Goal: Information Seeking & Learning: Learn about a topic

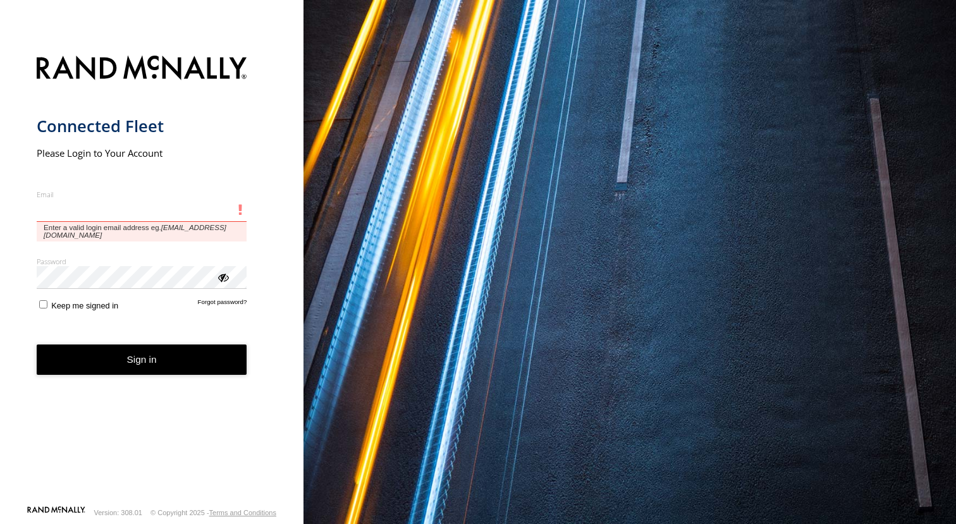
click at [83, 205] on input "Email" at bounding box center [142, 210] width 211 height 23
type input "**********"
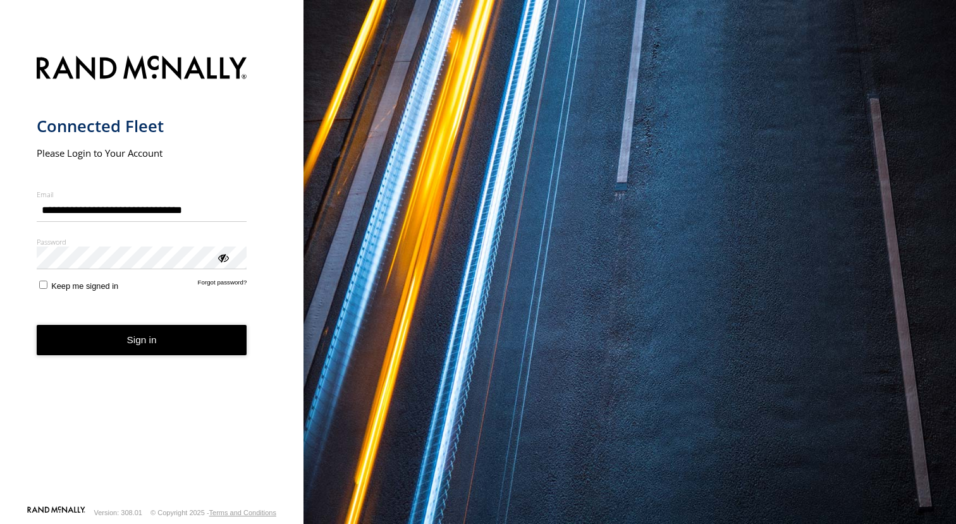
click at [141, 341] on button "Sign in" at bounding box center [142, 340] width 211 height 31
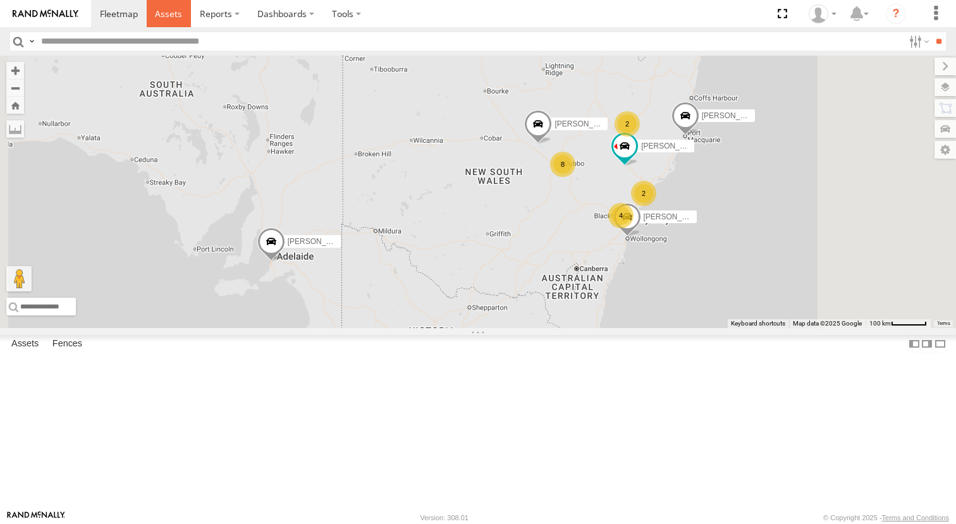
click at [164, 9] on span at bounding box center [168, 14] width 27 height 12
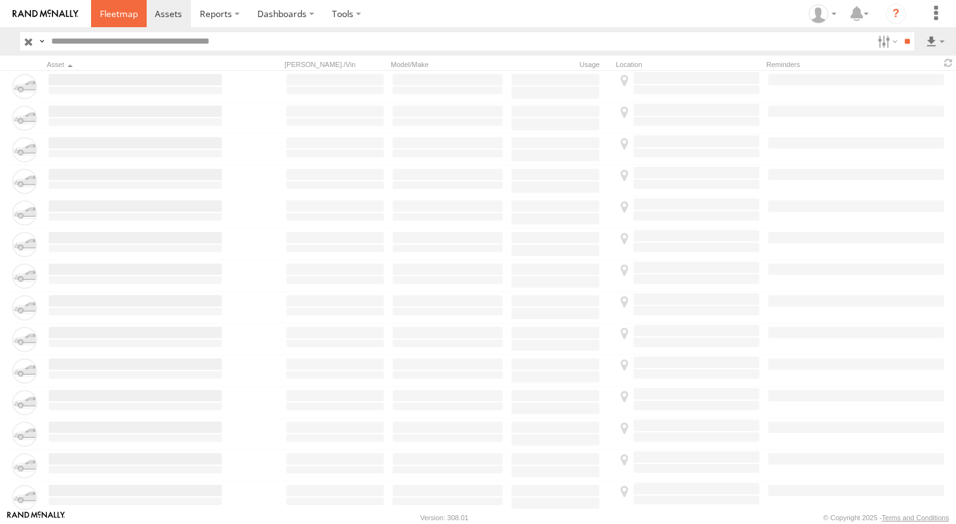
click at [128, 13] on span at bounding box center [119, 14] width 38 height 12
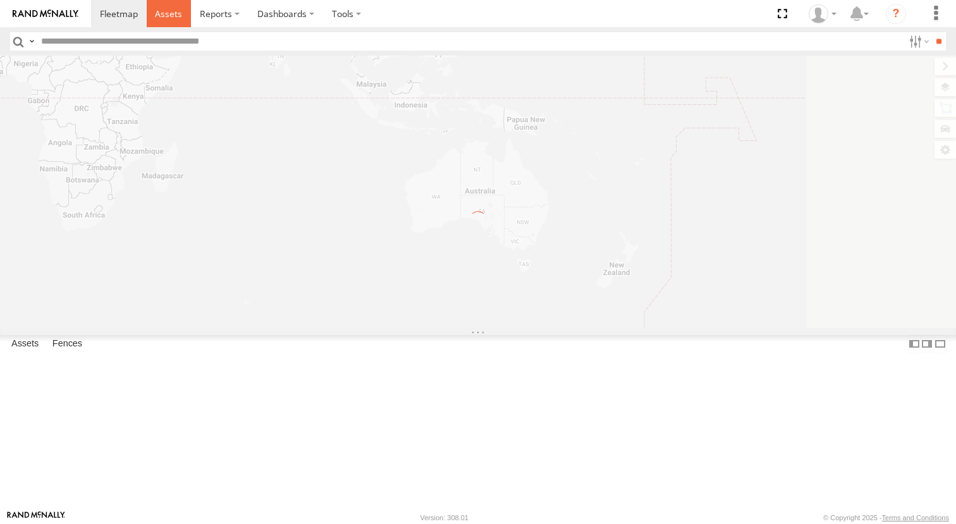
click at [162, 10] on span at bounding box center [168, 14] width 27 height 12
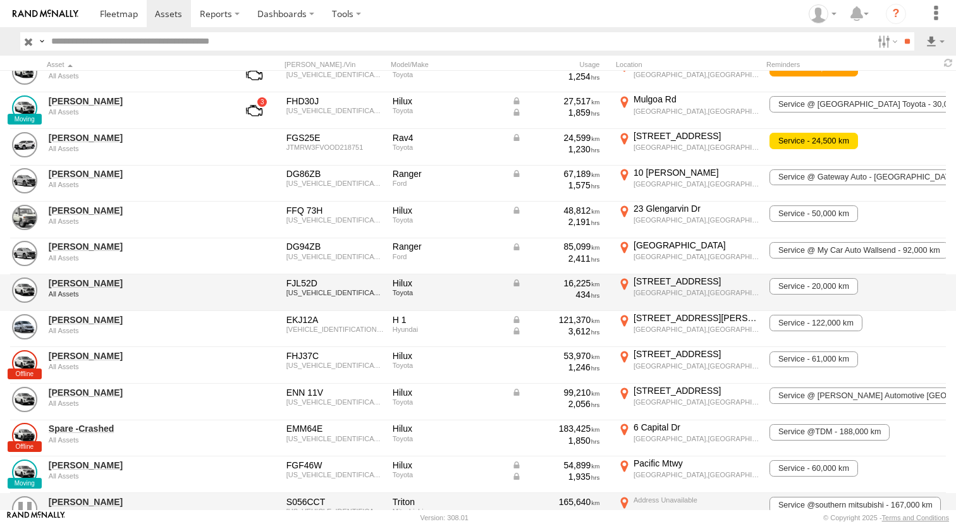
scroll to position [440, 0]
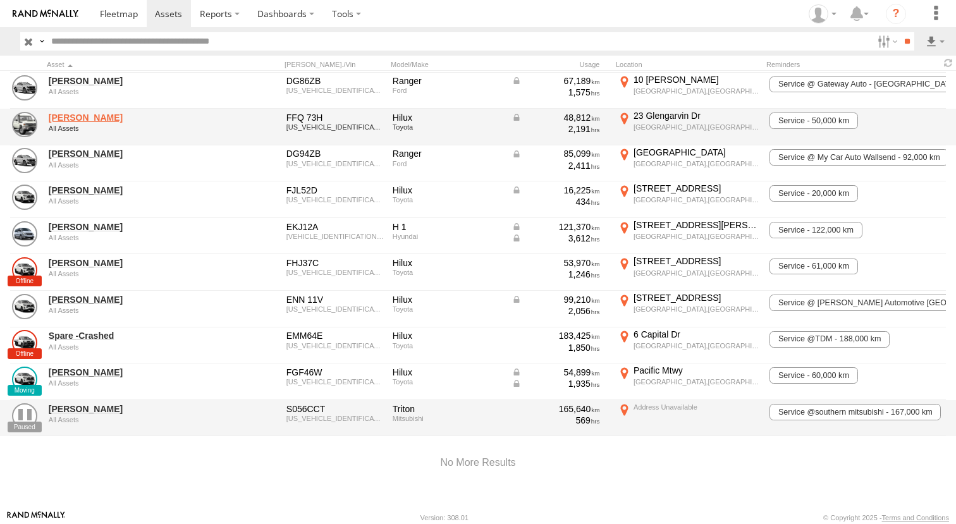
click at [87, 112] on link "Matt Rose" at bounding box center [135, 117] width 173 height 11
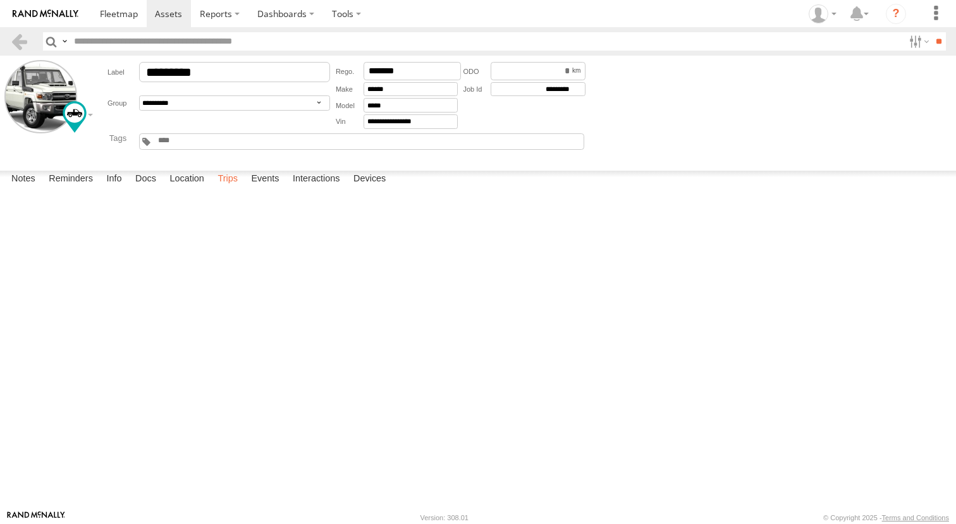
click at [234, 188] on label "Trips" at bounding box center [227, 180] width 33 height 18
click at [235, 188] on label "Trips" at bounding box center [227, 180] width 33 height 18
click at [121, 14] on span at bounding box center [119, 14] width 38 height 12
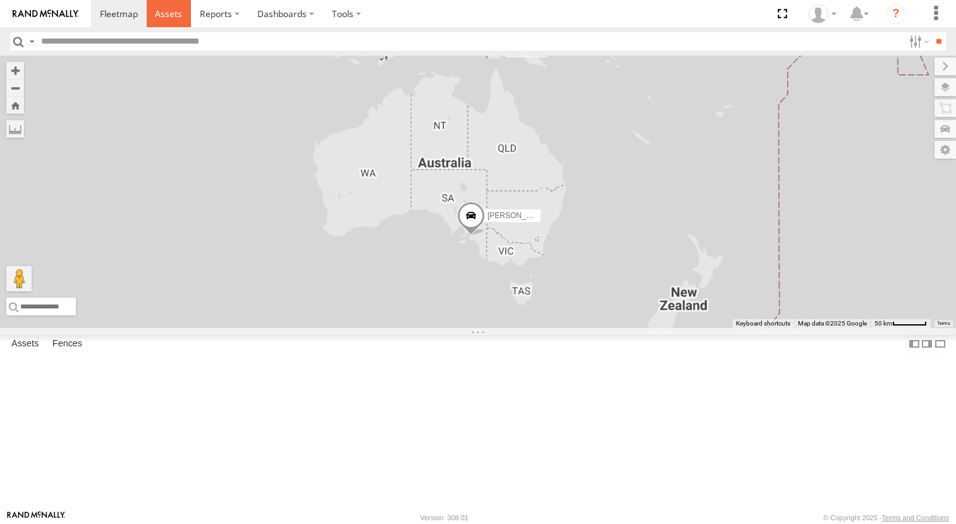
click at [180, 15] on span at bounding box center [168, 14] width 27 height 12
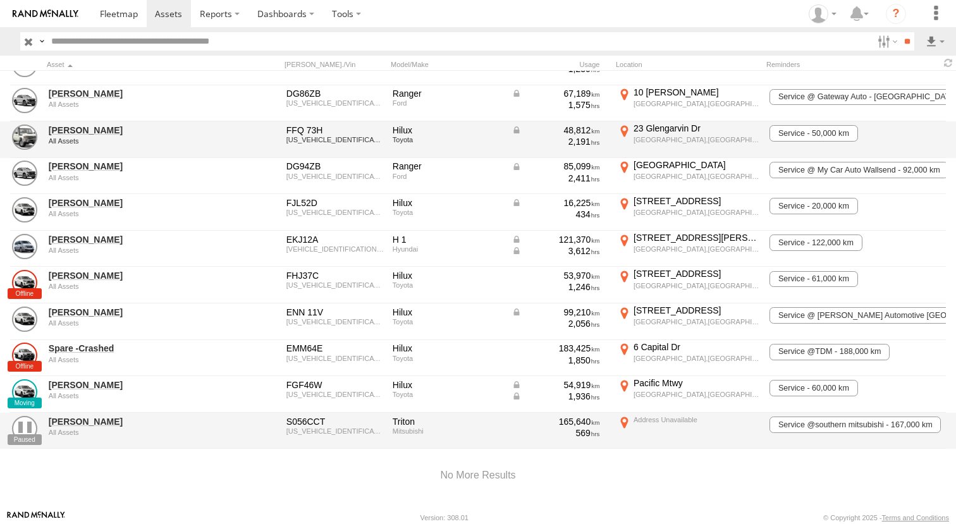
scroll to position [428, 0]
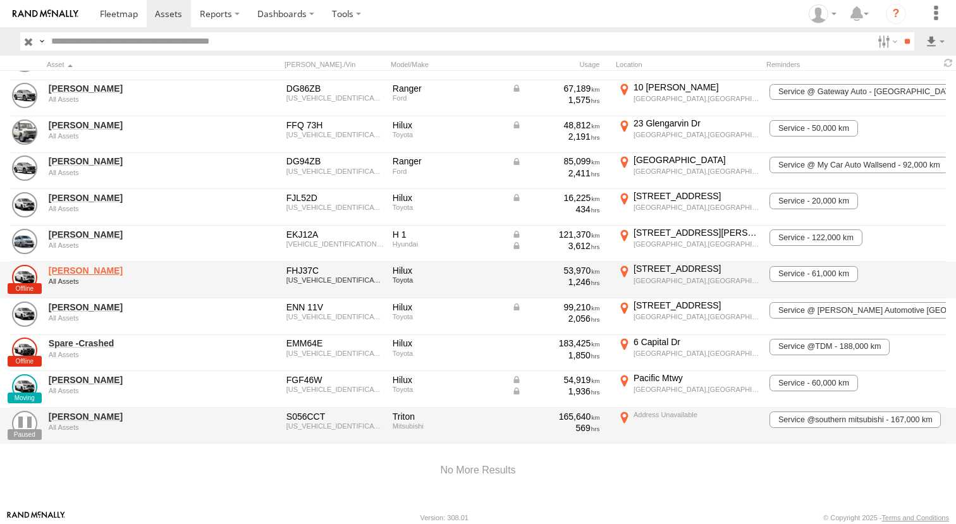
click at [83, 274] on link "[PERSON_NAME]" at bounding box center [135, 270] width 173 height 11
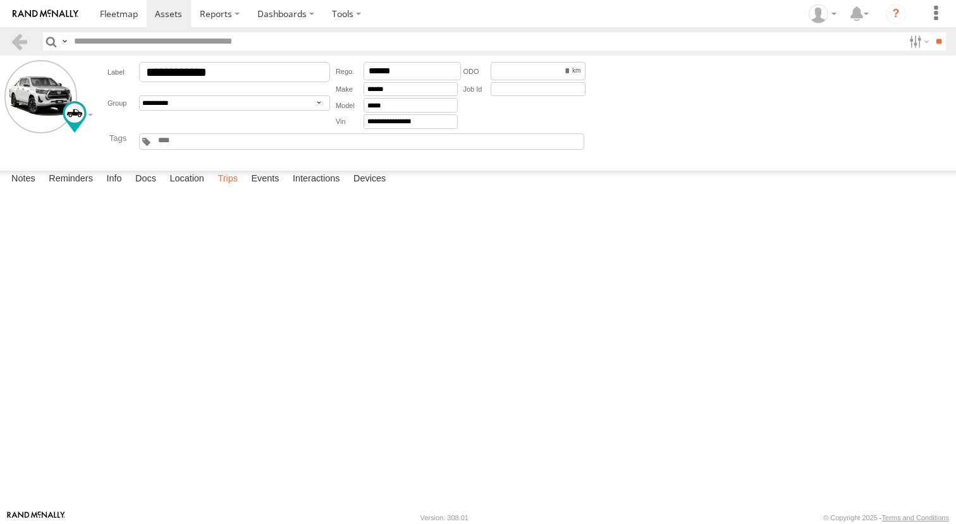
click at [240, 188] on label "Trips" at bounding box center [227, 180] width 33 height 18
click at [21, 37] on link at bounding box center [19, 41] width 18 height 18
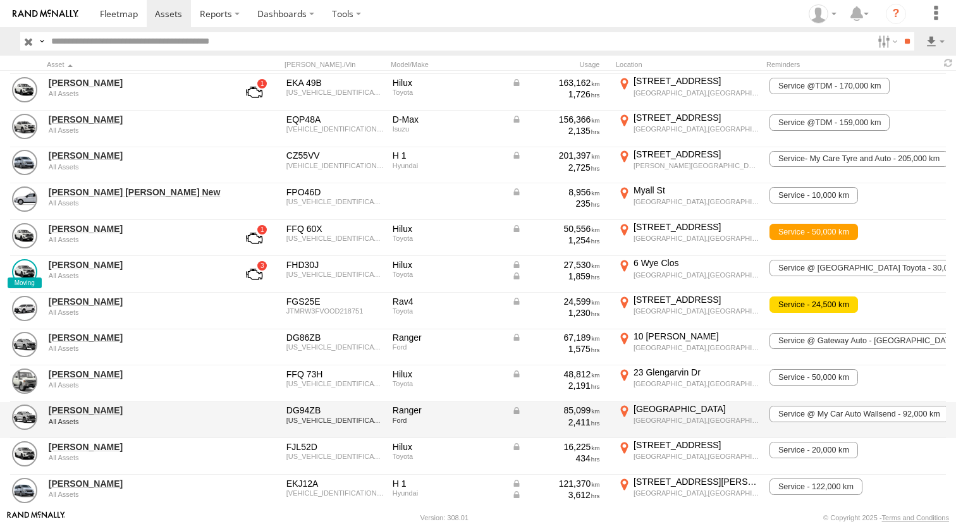
scroll to position [193, 0]
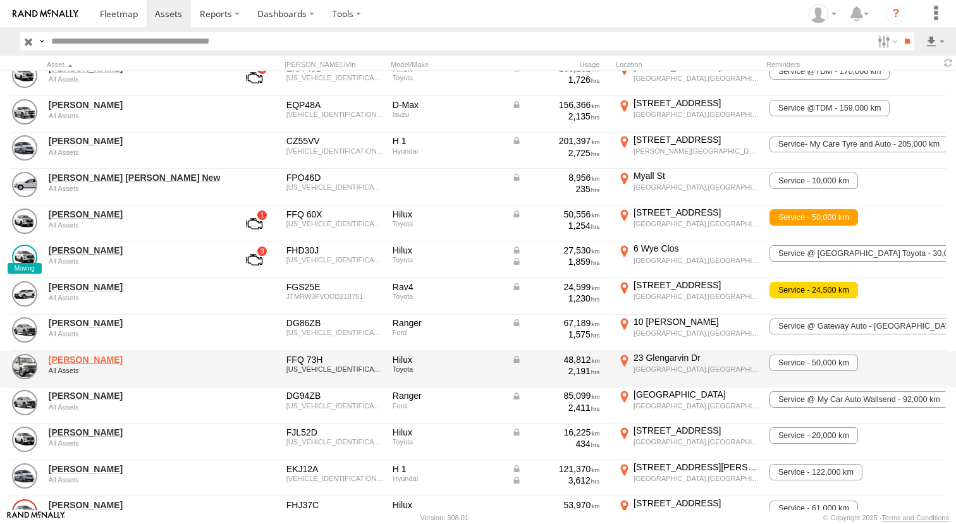
click at [77, 359] on link "[PERSON_NAME]" at bounding box center [135, 359] width 173 height 11
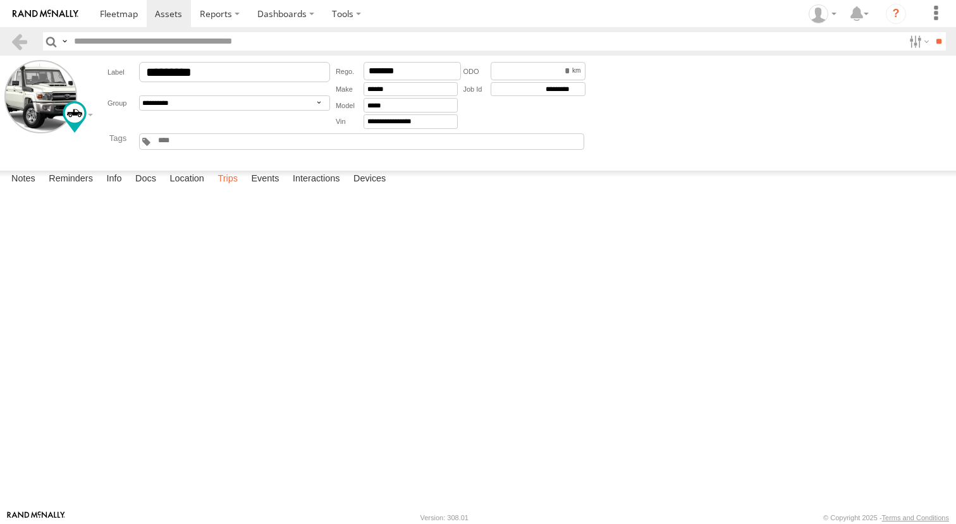
click at [241, 188] on label "Trips" at bounding box center [227, 180] width 33 height 18
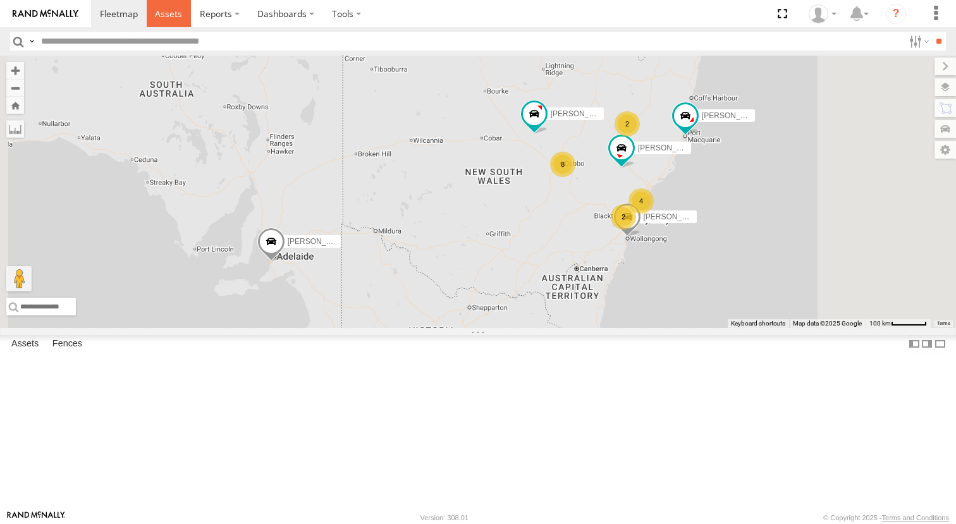
click at [165, 13] on span at bounding box center [168, 14] width 27 height 12
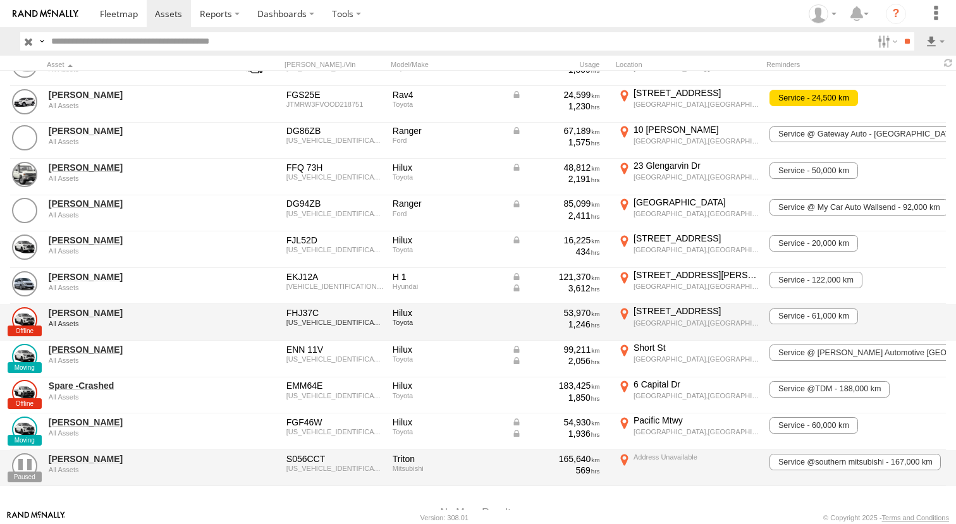
scroll to position [388, 0]
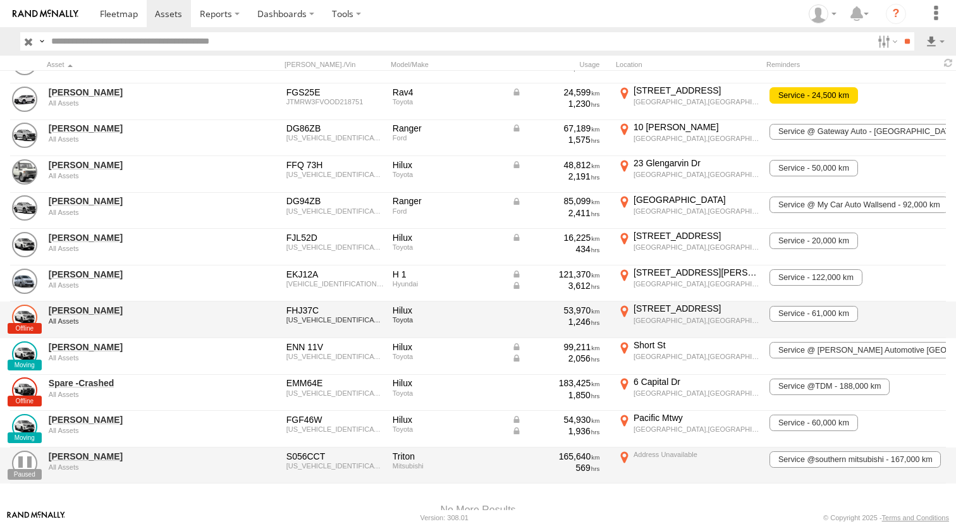
click at [34, 329] on link at bounding box center [24, 317] width 25 height 25
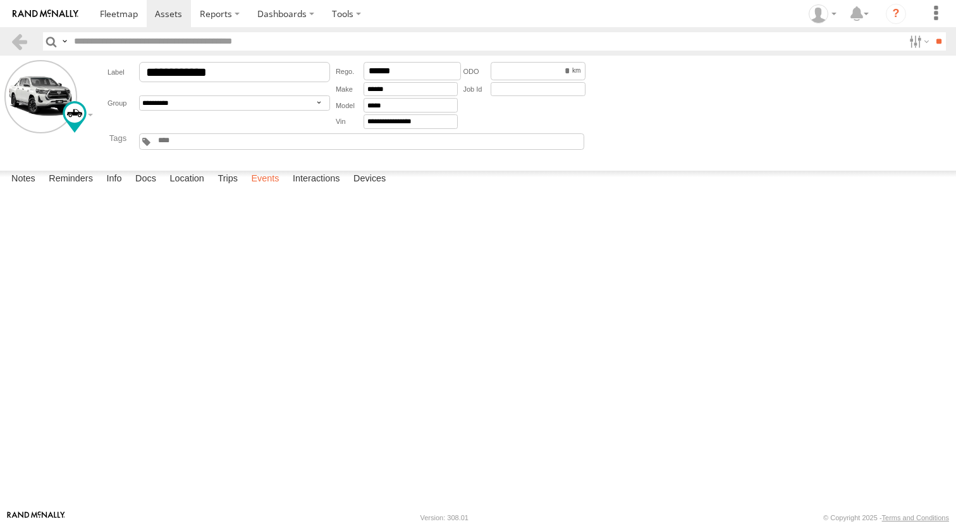
click at [280, 188] on label "Events" at bounding box center [265, 180] width 40 height 18
click at [317, 188] on label "Interactions" at bounding box center [316, 180] width 60 height 18
drag, startPoint x: 555, startPoint y: 314, endPoint x: 456, endPoint y: 362, distance: 109.1
click at [0, 0] on div at bounding box center [0, 0] width 0 height 0
drag, startPoint x: 258, startPoint y: 500, endPoint x: 540, endPoint y: 305, distance: 342.7
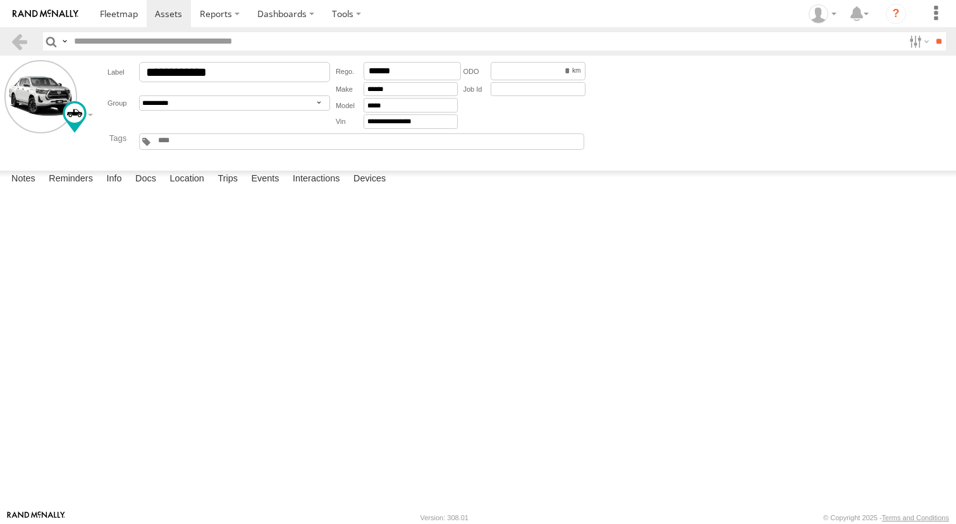
click at [0, 0] on label at bounding box center [0, 0] width 0 height 0
click at [251, 188] on label "Events" at bounding box center [265, 180] width 40 height 18
click at [228, 188] on label "Trips" at bounding box center [227, 180] width 33 height 18
click at [200, 188] on label "Location" at bounding box center [186, 180] width 47 height 18
click at [150, 188] on label "Docs" at bounding box center [146, 180] width 34 height 18
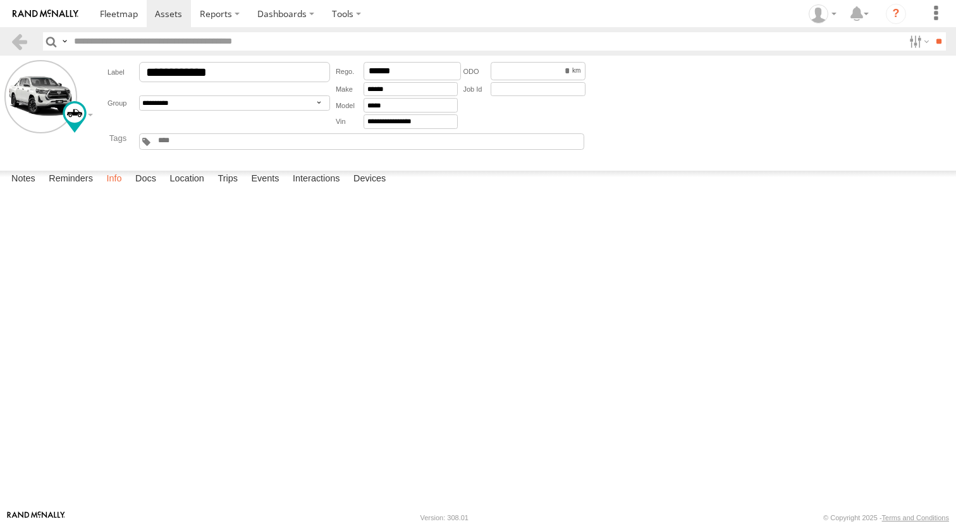
click at [106, 188] on label "Info" at bounding box center [114, 180] width 28 height 18
click at [75, 188] on label "Reminders" at bounding box center [70, 180] width 57 height 18
click at [141, 188] on label "Docs" at bounding box center [146, 180] width 34 height 18
click at [113, 188] on label "Info" at bounding box center [114, 180] width 28 height 18
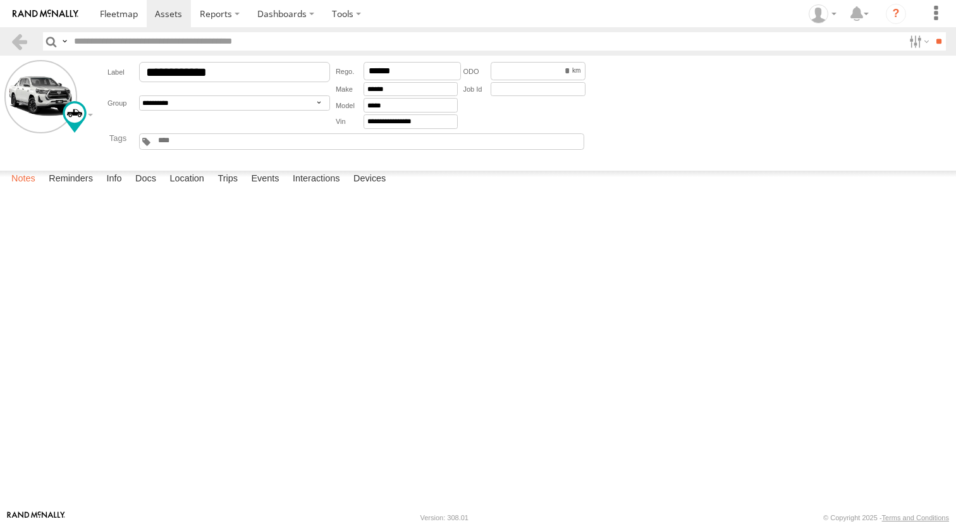
click at [18, 188] on label "Notes" at bounding box center [23, 180] width 37 height 18
click at [119, 188] on label "Info" at bounding box center [114, 180] width 28 height 18
click at [78, 114] on div at bounding box center [154, 111] width 182 height 21
click at [0, 0] on div "Value" at bounding box center [0, 0] width 0 height 0
